Goal: Task Accomplishment & Management: Manage account settings

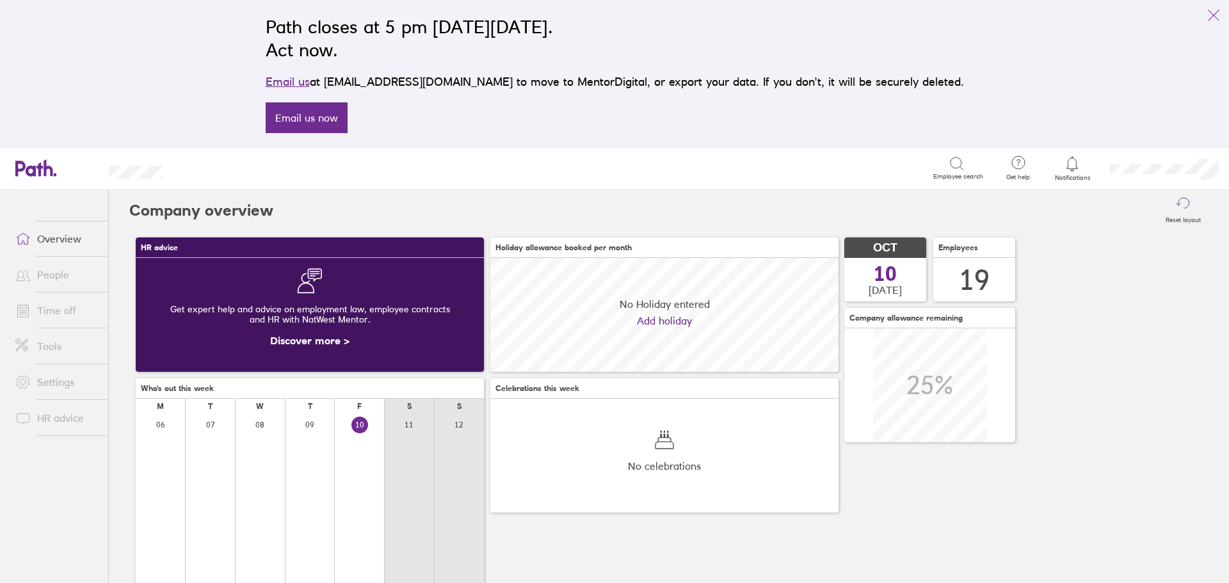
scroll to position [114, 348]
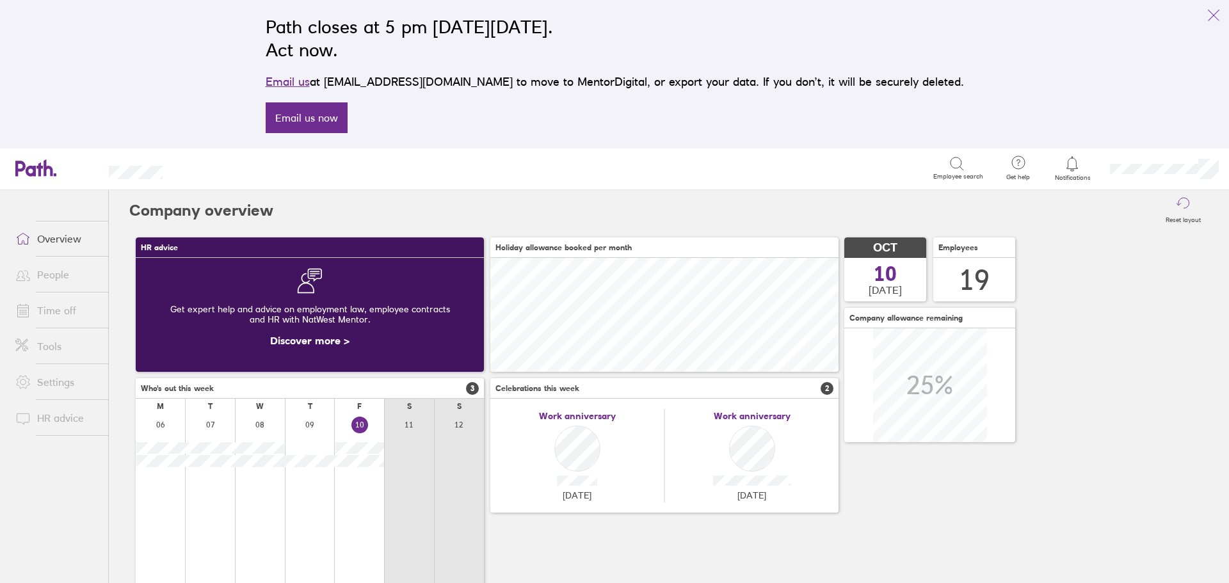
click at [83, 310] on link "Time off" at bounding box center [56, 311] width 103 height 26
